Goal: Task Accomplishment & Management: Manage account settings

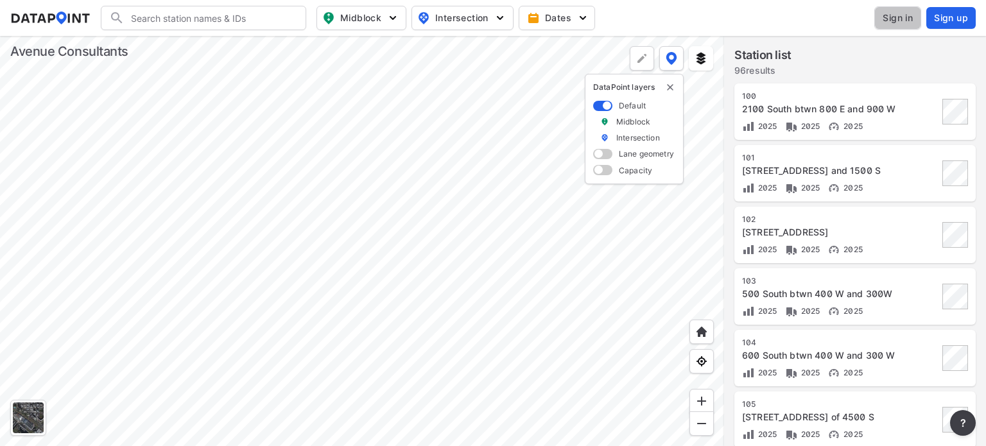
click at [889, 18] on span "Sign in" at bounding box center [897, 18] width 30 height 13
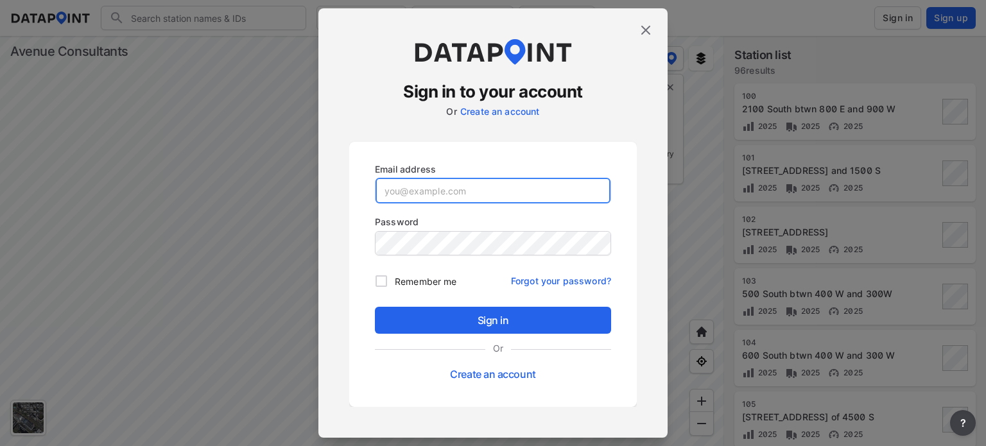
click at [433, 182] on input "email" at bounding box center [492, 191] width 235 height 26
type input "[EMAIL_ADDRESS][DOMAIN_NAME]"
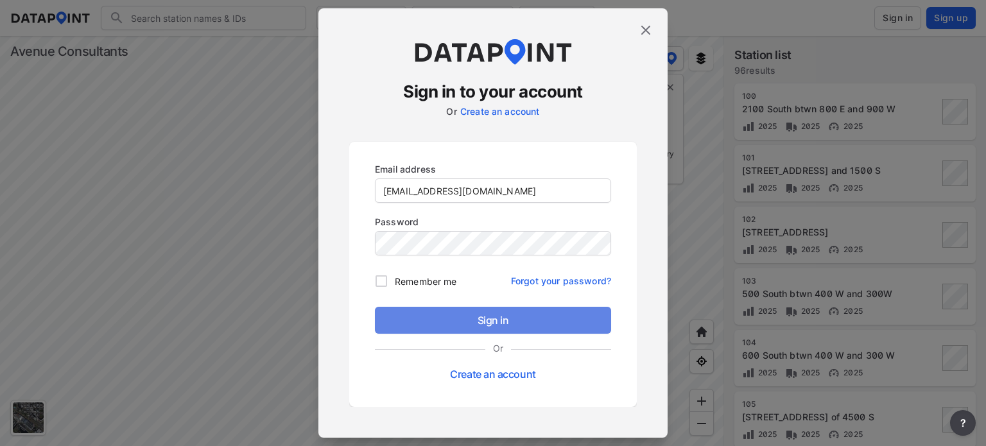
click at [494, 321] on span "Sign in" at bounding box center [493, 319] width 216 height 15
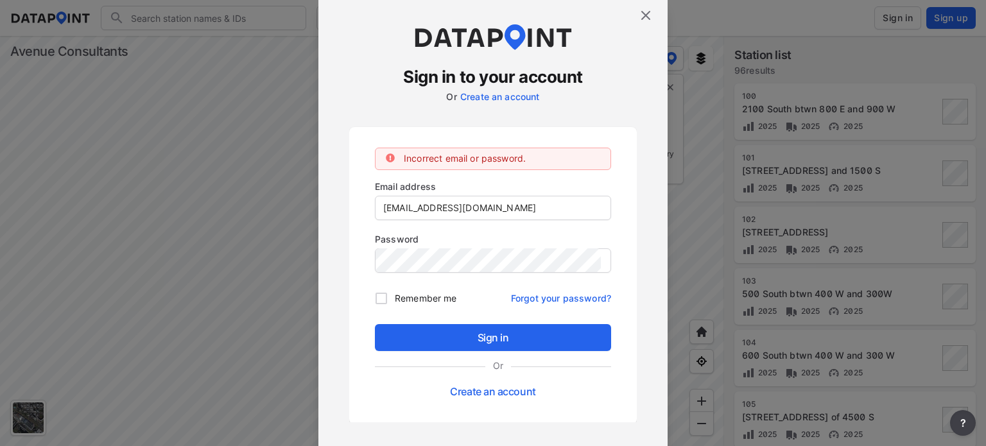
click at [647, 13] on img at bounding box center [645, 15] width 15 height 15
